Goal: Task Accomplishment & Management: Manage account settings

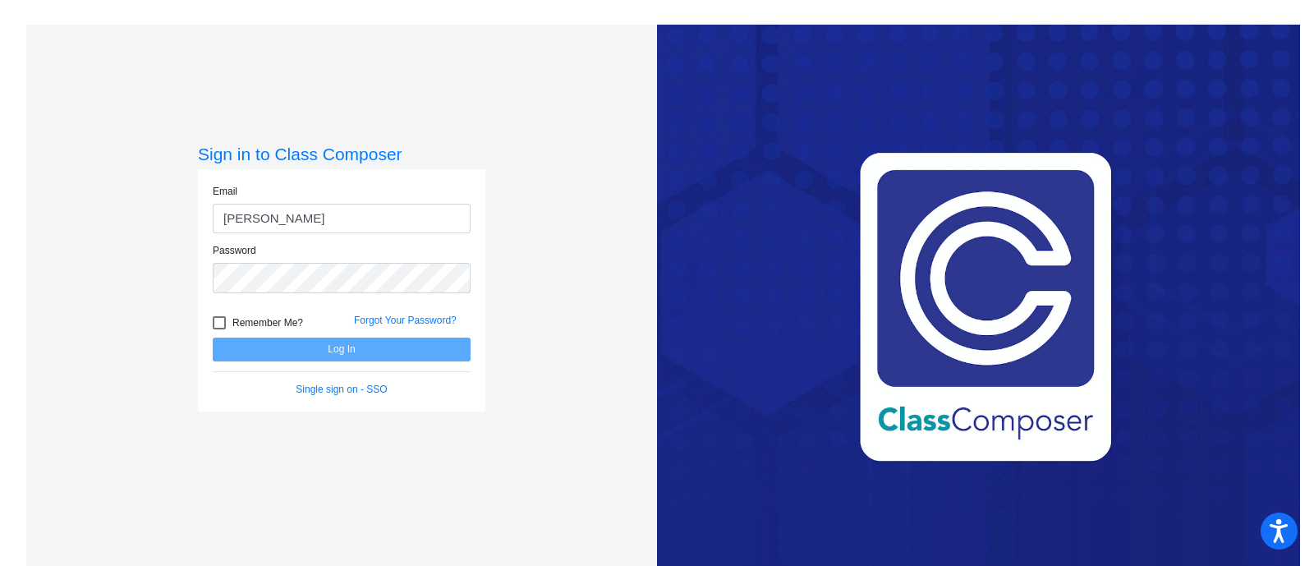
type input "samantha.cote@monroe.k12.nj.us"
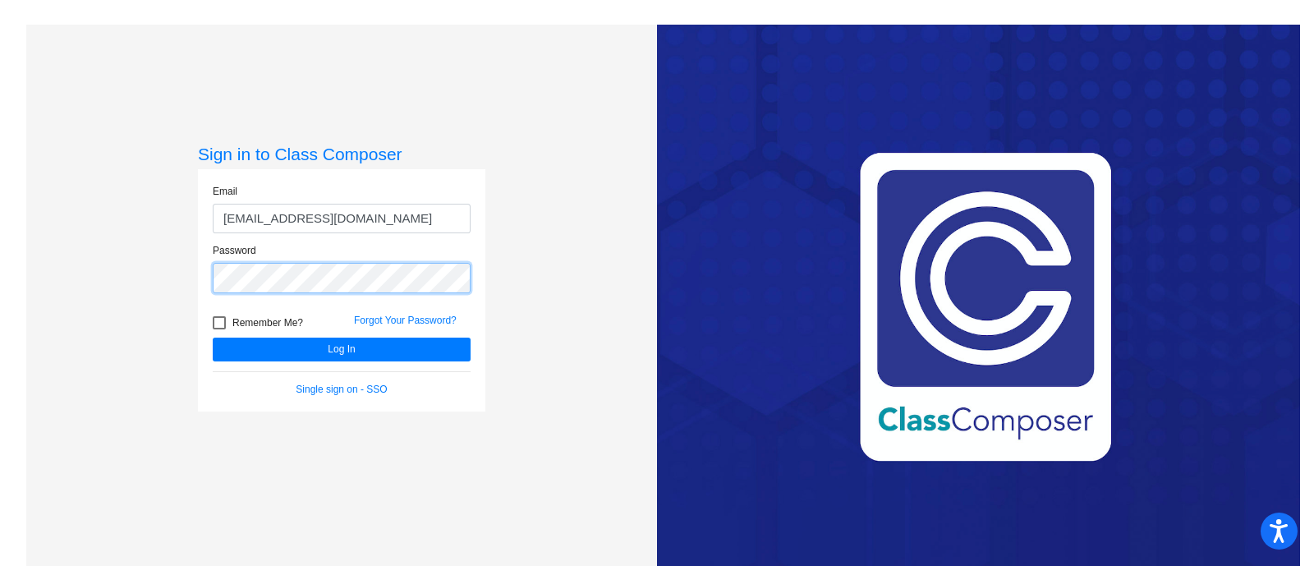
click at [213, 337] on button "Log In" at bounding box center [342, 349] width 258 height 24
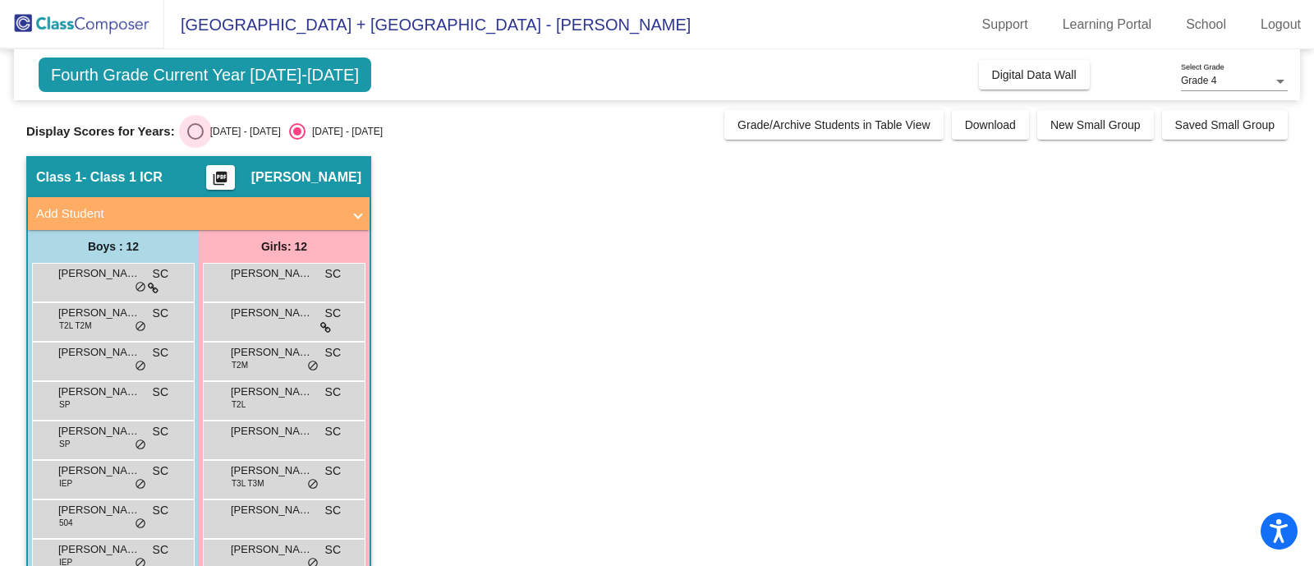
click at [192, 135] on div "Select an option" at bounding box center [195, 131] width 16 height 16
click at [195, 140] on input "[DATE] - [DATE]" at bounding box center [195, 140] width 1 height 1
radio input "true"
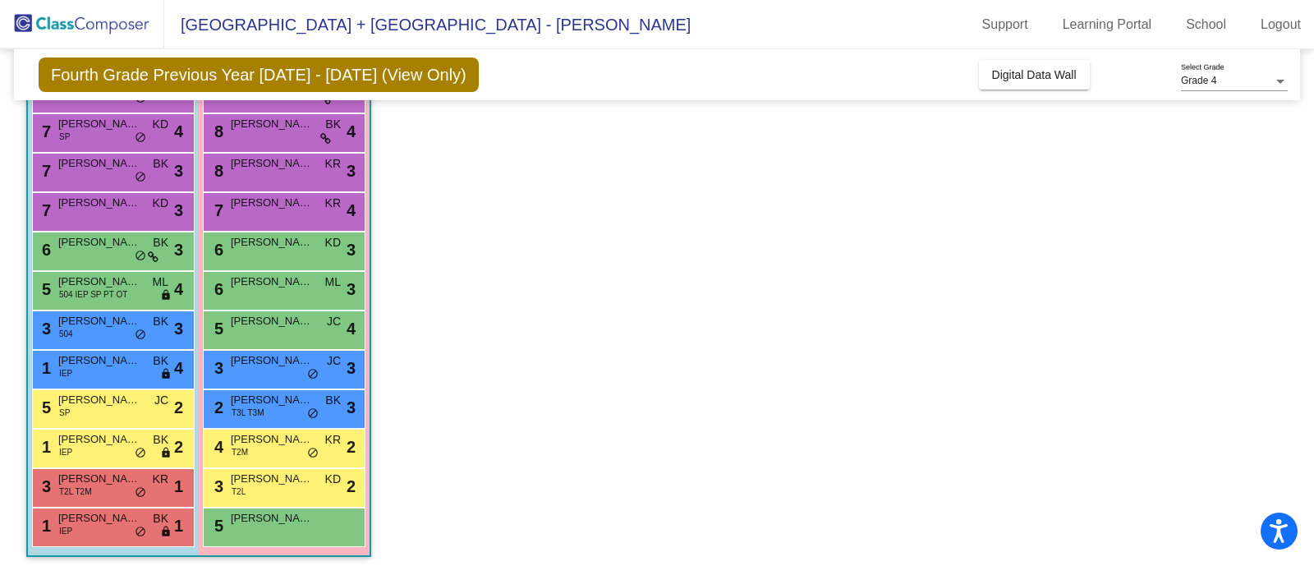
scroll to position [185, 0]
